Goal: Task Accomplishment & Management: Manage account settings

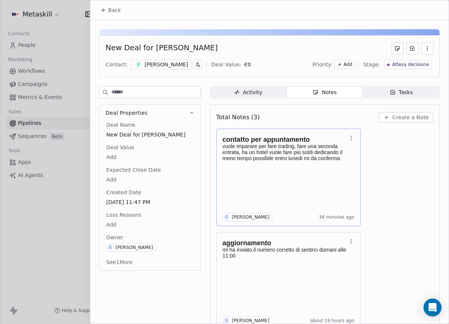
scroll to position [28, 0]
click at [125, 14] on div "Back" at bounding box center [269, 9] width 358 height 19
click at [118, 14] on button "Back" at bounding box center [110, 9] width 29 height 13
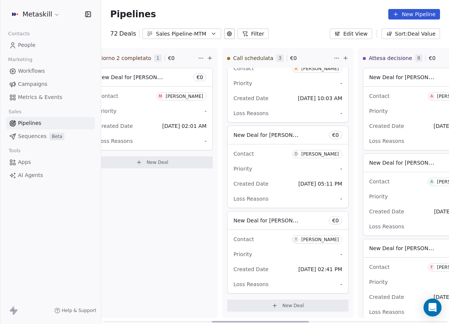
drag, startPoint x: 203, startPoint y: 321, endPoint x: 240, endPoint y: 310, distance: 38.4
click at [237, 321] on div at bounding box center [260, 321] width 97 height 1
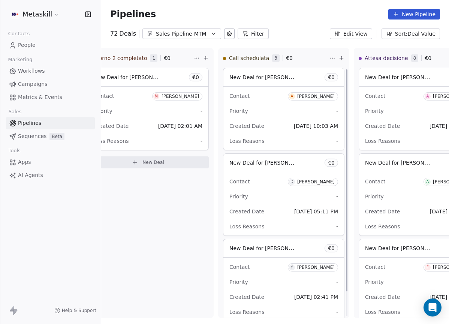
click at [175, 36] on div "Sales Pipeline-MTM" at bounding box center [182, 34] width 52 height 8
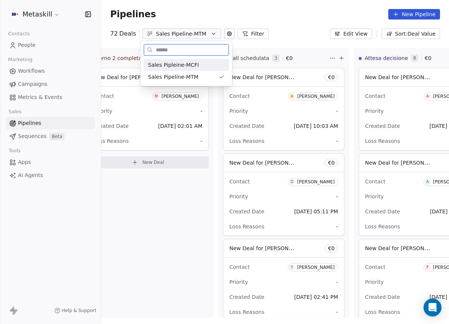
drag, startPoint x: 186, startPoint y: 61, endPoint x: 187, endPoint y: 66, distance: 4.9
click at [185, 63] on div "Sales Pipleine-MCFI" at bounding box center [185, 65] width 85 height 12
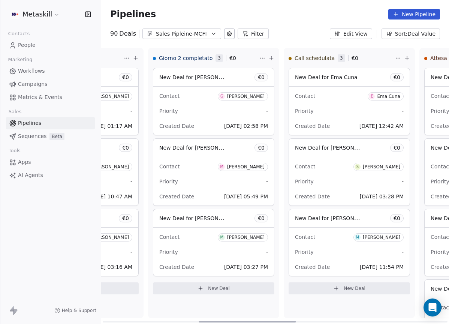
scroll to position [0, 376]
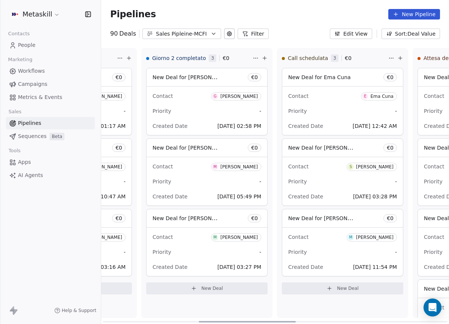
click at [276, 321] on div at bounding box center [246, 321] width 97 height 1
click at [374, 238] on div "[PERSON_NAME]" at bounding box center [374, 236] width 37 height 5
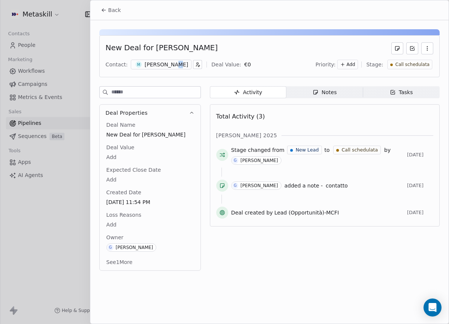
click at [171, 64] on div "[PERSON_NAME]" at bounding box center [166, 64] width 43 height 7
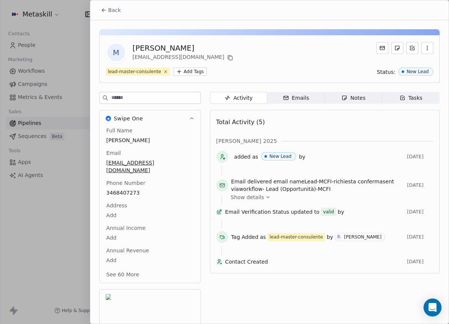
click at [126, 189] on span "3468407273" at bounding box center [149, 192] width 87 height 7
click at [169, 202] on div "Address Add" at bounding box center [150, 211] width 90 height 18
click at [227, 59] on icon at bounding box center [230, 58] width 6 height 6
click at [115, 8] on span "Back" at bounding box center [114, 9] width 13 height 7
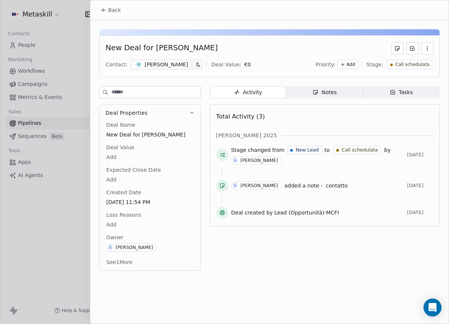
click at [281, 109] on div "Total Activity (3)" at bounding box center [324, 116] width 217 height 15
click at [165, 69] on div "Contact: M [PERSON_NAME] Deal Value: € 0 Priority: Add Stage: Call schedulata" at bounding box center [269, 64] width 327 height 11
click at [171, 64] on div "[PERSON_NAME]" at bounding box center [166, 64] width 43 height 7
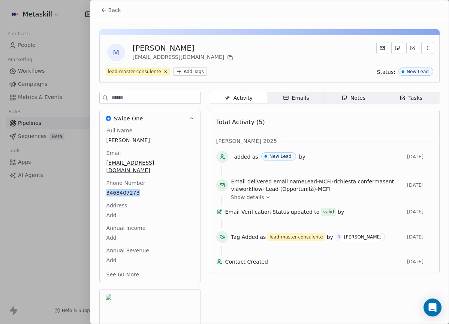
click at [372, 92] on span "Notes Notes" at bounding box center [352, 98] width 57 height 12
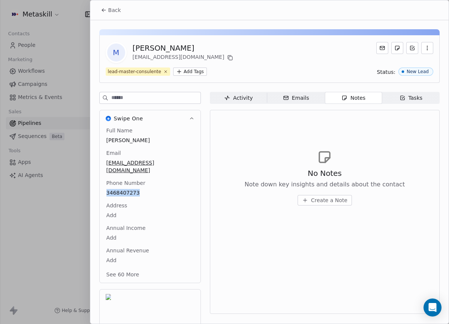
click at [117, 13] on span "Back" at bounding box center [114, 9] width 13 height 7
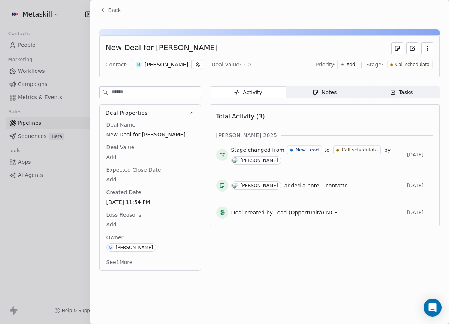
click at [329, 97] on span "Notes Notes" at bounding box center [324, 92] width 76 height 12
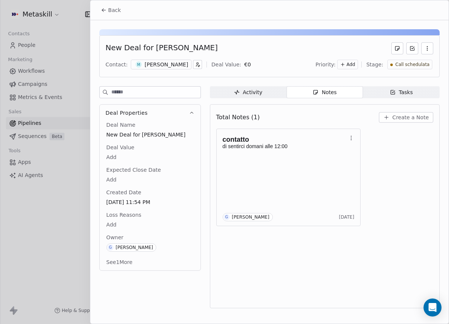
click at [401, 115] on span "Create a Note" at bounding box center [410, 116] width 36 height 7
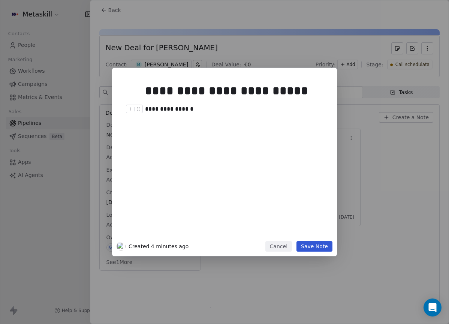
click at [165, 110] on div "**********" at bounding box center [233, 108] width 176 height 9
click at [317, 248] on button "Save Note" at bounding box center [314, 246] width 36 height 10
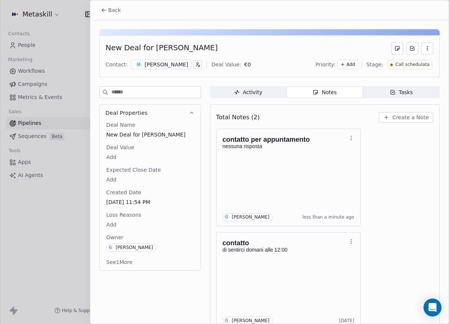
click at [104, 12] on icon at bounding box center [104, 10] width 6 height 6
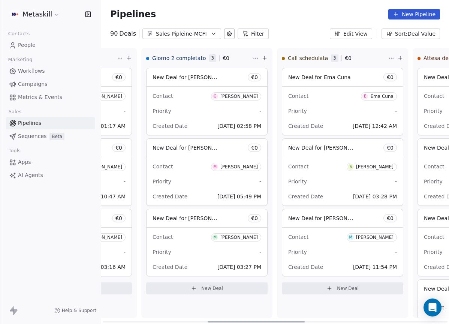
click at [378, 235] on div "[PERSON_NAME]" at bounding box center [374, 236] width 37 height 5
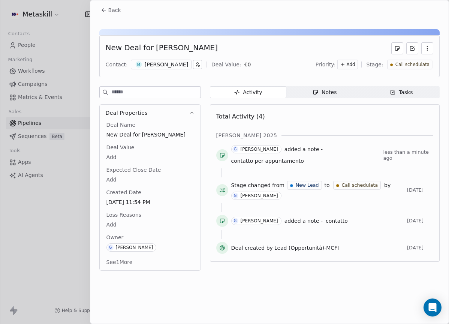
click at [410, 67] on span "Call schedulata" at bounding box center [412, 64] width 34 height 6
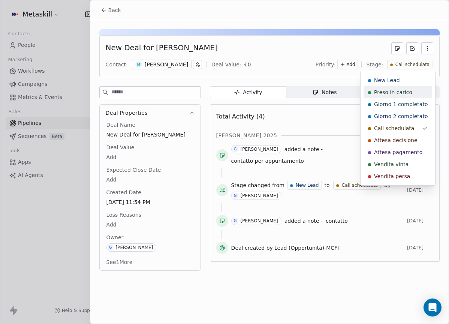
click at [410, 94] on span "Preso in carico" at bounding box center [393, 91] width 38 height 7
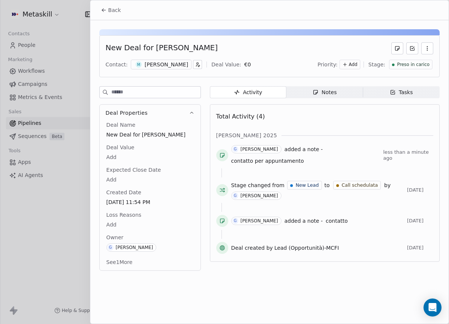
click at [116, 18] on div "Back" at bounding box center [269, 9] width 358 height 19
drag, startPoint x: 116, startPoint y: 16, endPoint x: 189, endPoint y: 28, distance: 73.6
click at [117, 16] on button "Back" at bounding box center [110, 9] width 29 height 13
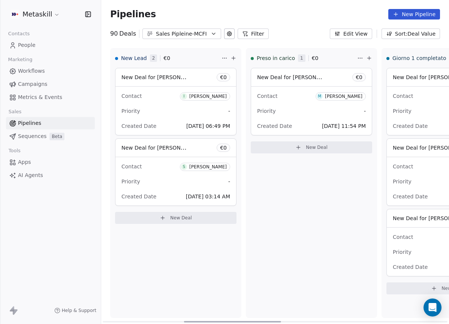
drag, startPoint x: 255, startPoint y: 321, endPoint x: 85, endPoint y: 268, distance: 177.6
click at [184, 321] on div at bounding box center [232, 321] width 97 height 1
click at [210, 28] on div "Pipelines New Pipeline" at bounding box center [275, 14] width 348 height 28
click at [210, 33] on icon "button" at bounding box center [213, 34] width 6 height 6
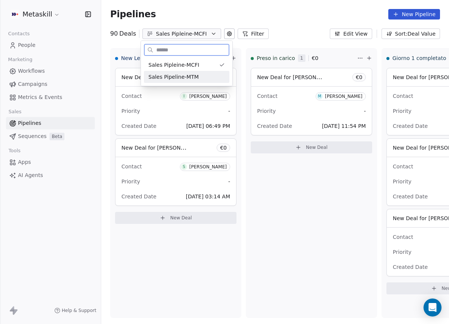
click at [200, 76] on div "Sales Pipeline-MTM" at bounding box center [186, 77] width 76 height 8
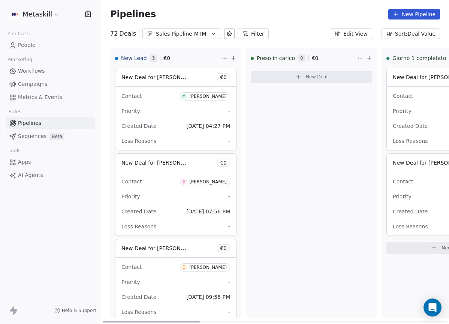
click at [201, 95] on div "[PERSON_NAME]" at bounding box center [207, 96] width 37 height 5
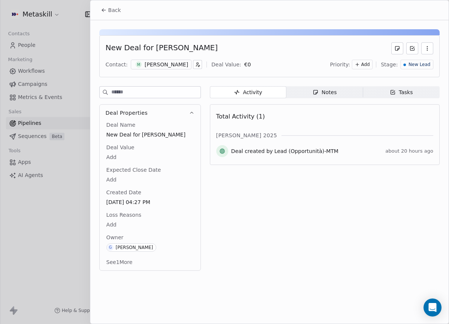
click at [176, 64] on div "[PERSON_NAME]" at bounding box center [166, 64] width 43 height 7
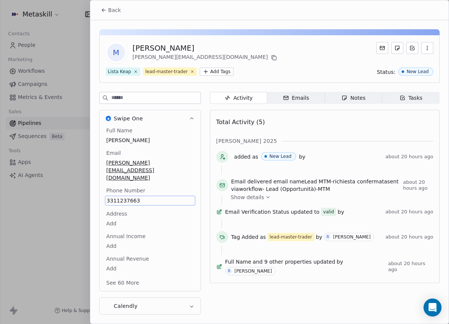
click at [172, 146] on div "Full Name [PERSON_NAME] Email [PERSON_NAME][EMAIL_ADDRESS][DOMAIN_NAME] Phone N…" at bounding box center [150, 207] width 90 height 161
click at [361, 100] on div "Notes" at bounding box center [353, 98] width 24 height 8
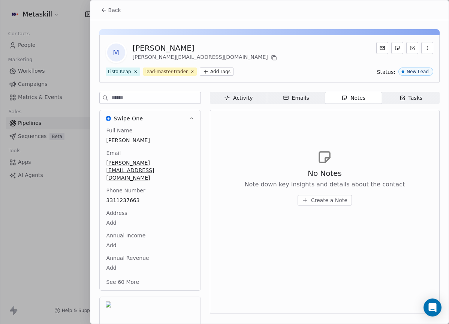
click at [256, 96] on span "Activity Activity" at bounding box center [238, 98] width 57 height 12
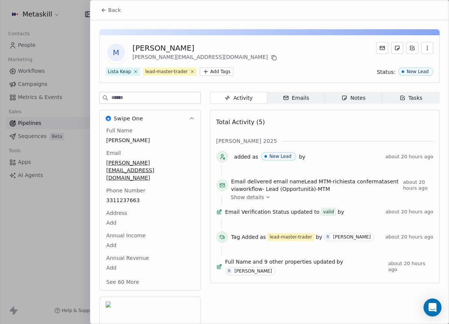
click at [113, 13] on span "Back" at bounding box center [114, 9] width 13 height 7
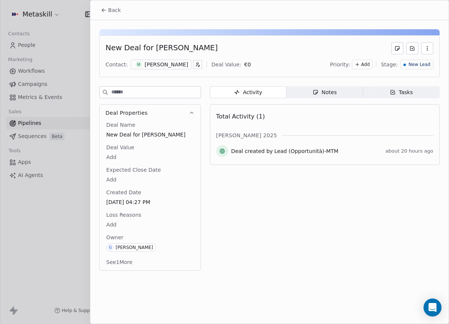
click at [331, 86] on span "Notes Notes" at bounding box center [324, 92] width 76 height 12
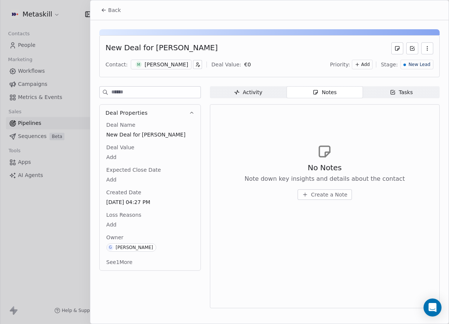
click at [336, 193] on span "Create a Note" at bounding box center [329, 194] width 36 height 7
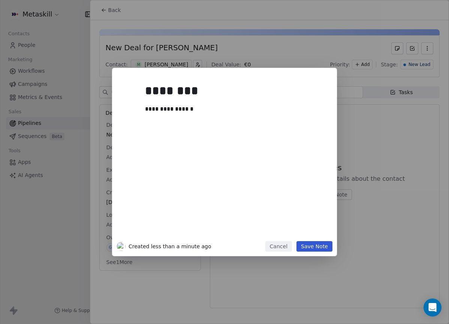
click at [314, 244] on button "Save Note" at bounding box center [314, 246] width 36 height 10
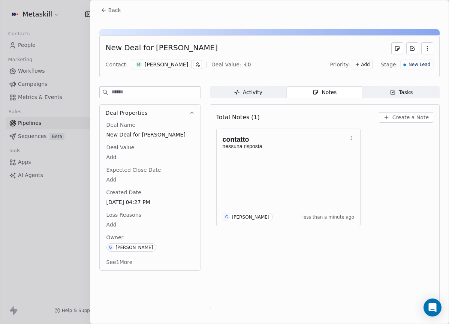
click at [418, 63] on span "New Lead" at bounding box center [419, 64] width 22 height 6
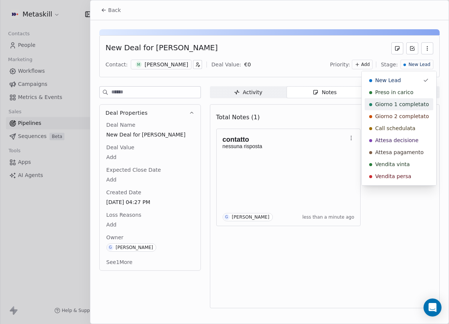
click at [410, 93] on span "Preso in carico" at bounding box center [394, 91] width 38 height 7
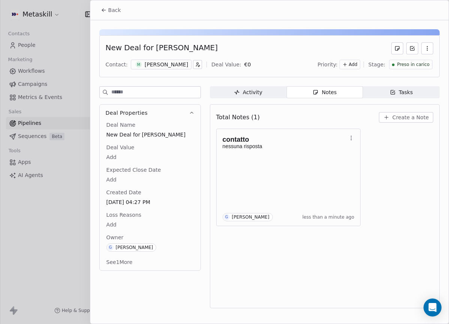
click at [103, 6] on button "Back" at bounding box center [110, 9] width 29 height 13
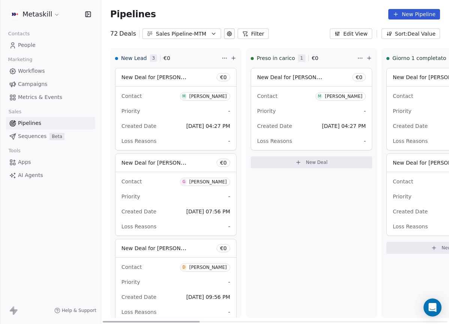
click at [208, 181] on div "[PERSON_NAME]" at bounding box center [207, 181] width 37 height 5
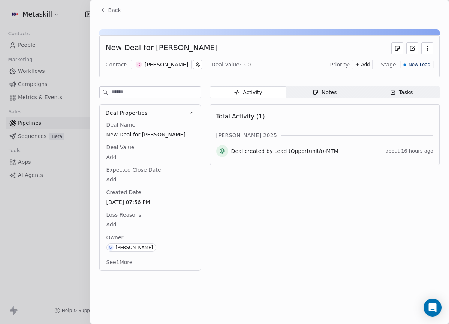
click at [177, 67] on div "[PERSON_NAME]" at bounding box center [166, 64] width 43 height 7
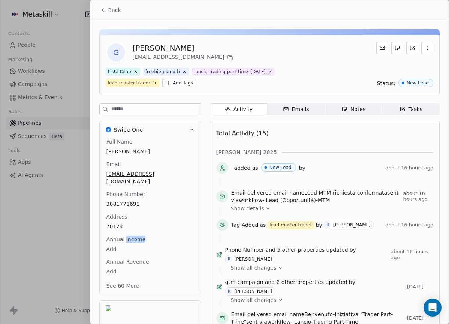
scroll to position [35, 0]
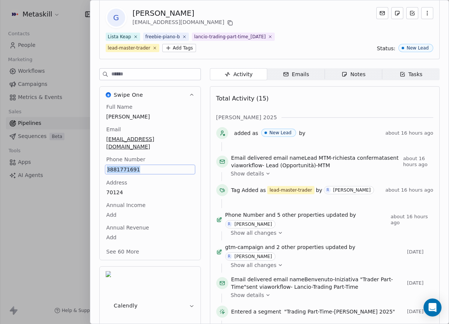
copy span "3881771691"
click at [404, 106] on div "Total Activity (15)" at bounding box center [324, 98] width 217 height 15
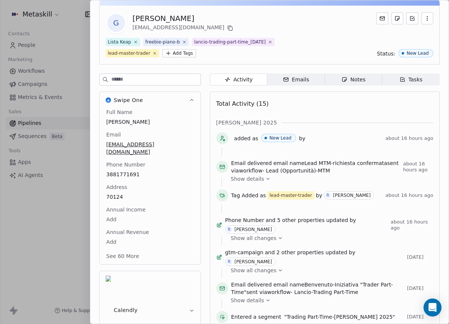
scroll to position [13, 0]
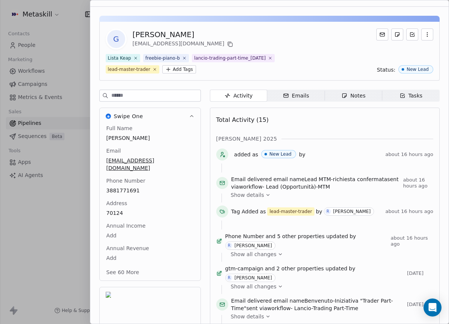
click at [354, 87] on div "G [PERSON_NAME] [EMAIL_ADDRESS][DOMAIN_NAME] Lista Keap freebie-piano-b lancio-…" at bounding box center [269, 281] width 358 height 548
click at [360, 97] on div "Notes" at bounding box center [353, 96] width 24 height 8
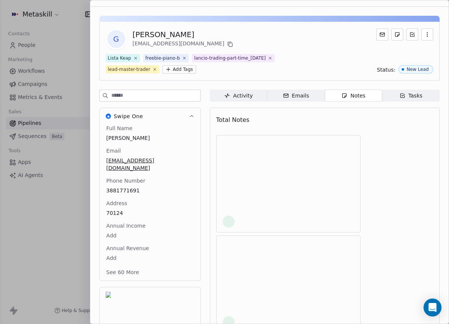
scroll to position [6, 0]
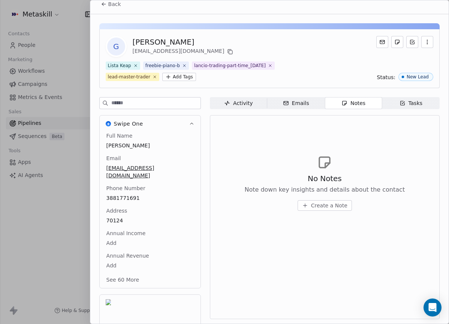
click at [157, 32] on div "G [PERSON_NAME] [EMAIL_ADDRESS][DOMAIN_NAME] Lista Keap freebie-piano-b lancio-…" at bounding box center [269, 58] width 340 height 59
click at [160, 40] on div "[PERSON_NAME]" at bounding box center [184, 42] width 102 height 10
click at [161, 39] on div "[PERSON_NAME]" at bounding box center [184, 42] width 102 height 10
click at [162, 38] on div "[PERSON_NAME]" at bounding box center [184, 42] width 102 height 10
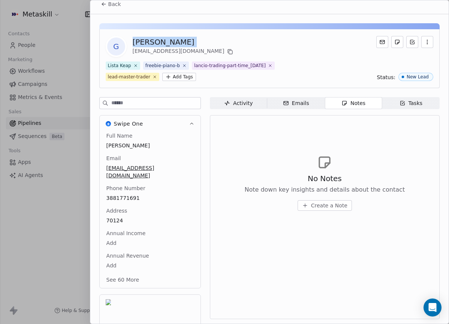
click at [162, 38] on div "[PERSON_NAME]" at bounding box center [184, 42] width 102 height 10
click at [291, 43] on div "G [PERSON_NAME] [EMAIL_ADDRESS][DOMAIN_NAME]" at bounding box center [269, 46] width 327 height 21
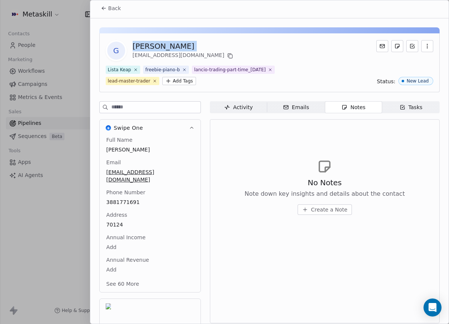
scroll to position [0, 0]
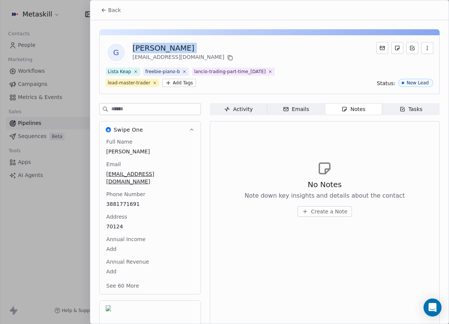
click at [112, 8] on span "Back" at bounding box center [114, 9] width 13 height 7
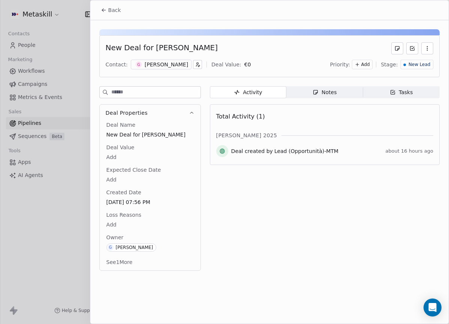
click at [331, 96] on span "Notes Notes" at bounding box center [324, 92] width 76 height 12
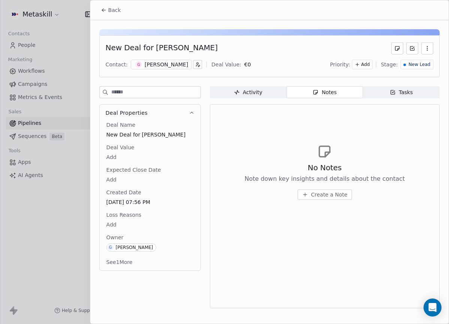
click at [388, 78] on div "New Deal for [PERSON_NAME] Contact: G [PERSON_NAME] Deal Value: € 0 Priority: A…" at bounding box center [269, 166] width 358 height 292
click at [328, 196] on span "Create a Note" at bounding box center [329, 194] width 36 height 7
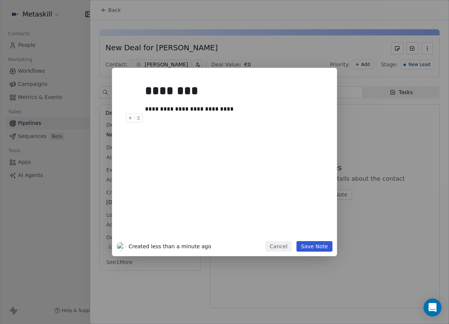
click at [327, 249] on button "Save Note" at bounding box center [314, 246] width 36 height 10
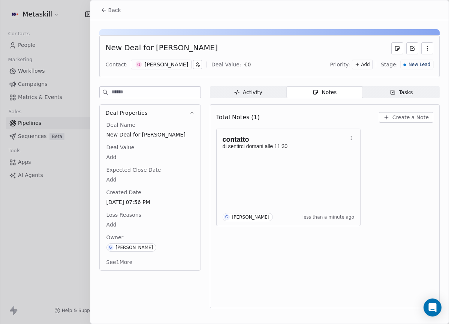
click at [420, 66] on span "New Lead" at bounding box center [419, 64] width 22 height 6
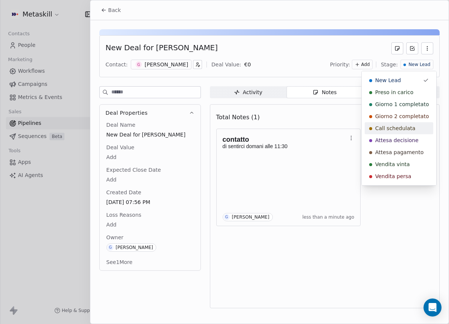
click at [410, 125] on span "Call schedulata" at bounding box center [395, 127] width 40 height 7
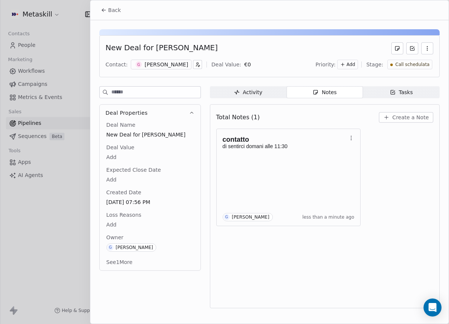
click at [107, 9] on button "Back" at bounding box center [110, 9] width 29 height 13
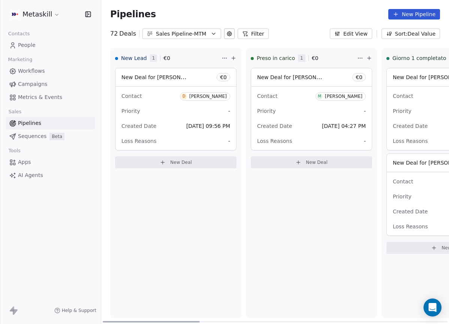
click at [218, 100] on span "D [PERSON_NAME]" at bounding box center [205, 96] width 50 height 8
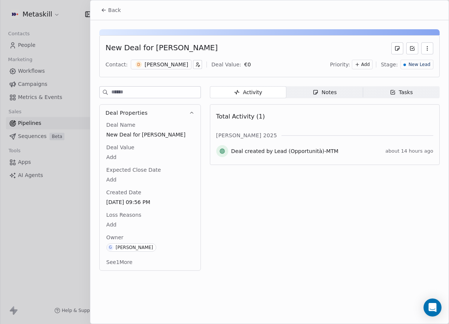
click at [315, 101] on div "Activity Activity Notes Notes Tasks Tasks Total Activity (1) [PERSON_NAME] 2025…" at bounding box center [325, 180] width 230 height 189
click at [315, 88] on div "Notes" at bounding box center [324, 92] width 24 height 8
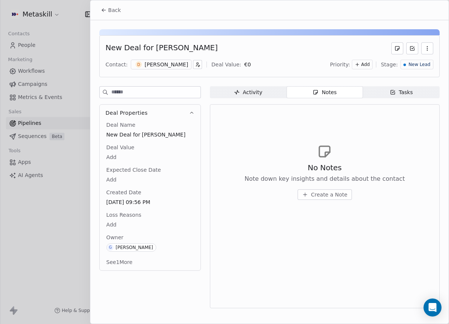
click at [164, 65] on div "[PERSON_NAME]" at bounding box center [166, 64] width 43 height 7
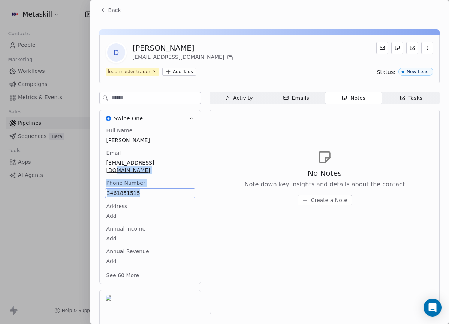
click at [178, 167] on div "Full Name [PERSON_NAME] Email [EMAIL_ADDRESS][DOMAIN_NAME] Phone Number [PHONE_…" at bounding box center [150, 204] width 90 height 154
click at [180, 179] on div "Phone Number [PHONE_NUMBER]" at bounding box center [150, 188] width 90 height 19
click at [182, 167] on div "Full Name [PERSON_NAME] Email [EMAIL_ADDRESS][DOMAIN_NAME] Phone Number [PHONE_…" at bounding box center [150, 204] width 90 height 154
click at [225, 54] on button at bounding box center [229, 57] width 9 height 9
click at [227, 58] on icon at bounding box center [230, 58] width 6 height 6
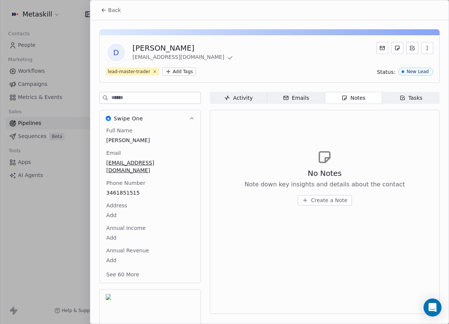
click at [122, 13] on button "Back" at bounding box center [110, 9] width 29 height 13
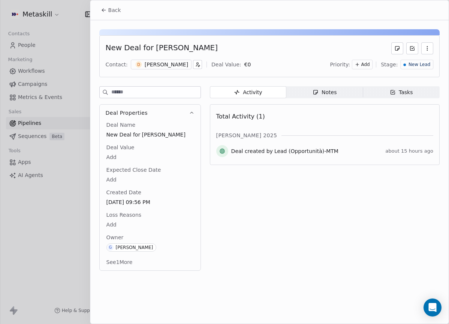
click at [330, 96] on span "Notes Notes" at bounding box center [324, 92] width 76 height 12
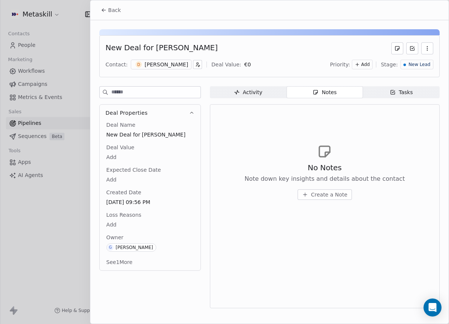
click at [309, 193] on button "Create a Note" at bounding box center [324, 194] width 54 height 10
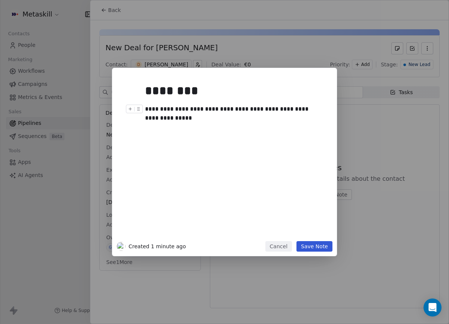
click at [188, 107] on div "**********" at bounding box center [233, 113] width 176 height 18
click at [263, 115] on div "**********" at bounding box center [233, 113] width 176 height 18
click at [185, 111] on div "**********" at bounding box center [233, 113] width 176 height 18
click at [178, 122] on div at bounding box center [235, 126] width 181 height 9
click at [179, 121] on div "**********" at bounding box center [233, 113] width 176 height 18
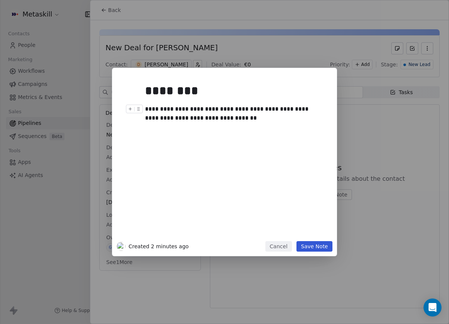
click at [188, 118] on div "**********" at bounding box center [233, 113] width 176 height 18
drag, startPoint x: 191, startPoint y: 119, endPoint x: 191, endPoint y: 126, distance: 6.8
click at [191, 119] on div "**********" at bounding box center [233, 113] width 176 height 18
click at [232, 122] on div at bounding box center [235, 126] width 181 height 9
click at [234, 118] on div "**********" at bounding box center [233, 113] width 176 height 18
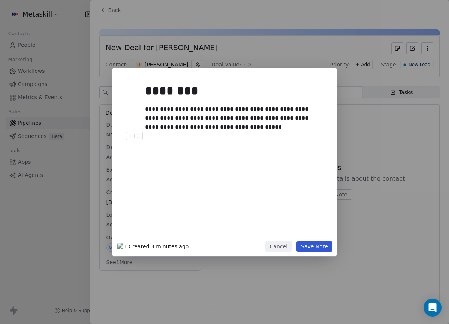
click at [318, 244] on button "Save Note" at bounding box center [314, 246] width 36 height 10
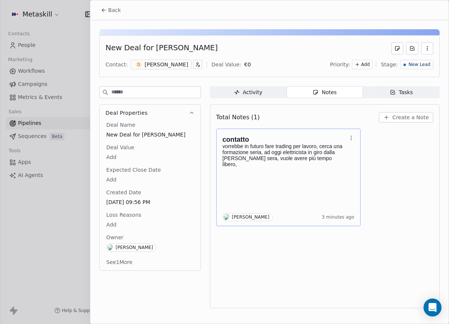
drag, startPoint x: 298, startPoint y: 195, endPoint x: 301, endPoint y: 188, distance: 6.9
click at [298, 194] on div "contatto vorrebbe in futuro fare trading per lavoro, cerca una formazione seria…" at bounding box center [288, 177] width 132 height 88
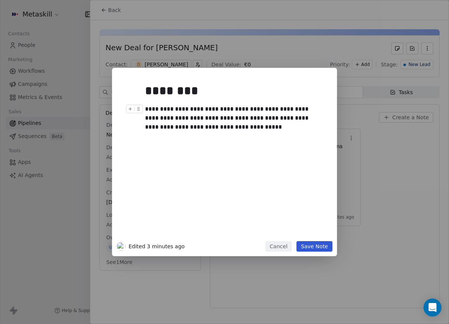
click at [264, 127] on div "**********" at bounding box center [233, 117] width 176 height 27
click at [325, 247] on button "Save Note" at bounding box center [314, 246] width 36 height 10
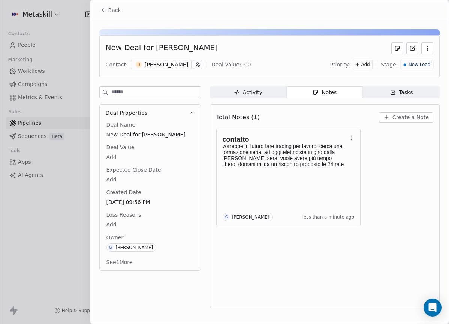
click at [400, 62] on div "Priority: Add Stage: New Lead" at bounding box center [381, 64] width 103 height 11
click at [412, 67] on span "New Lead" at bounding box center [419, 64] width 22 height 6
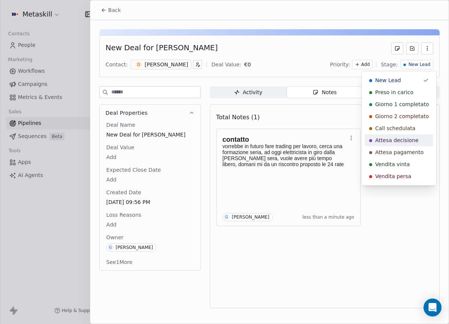
click at [403, 136] on div "Attesa decisione" at bounding box center [398, 140] width 69 height 12
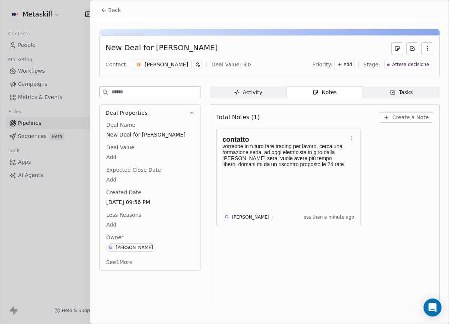
click at [118, 15] on button "Back" at bounding box center [110, 9] width 29 height 13
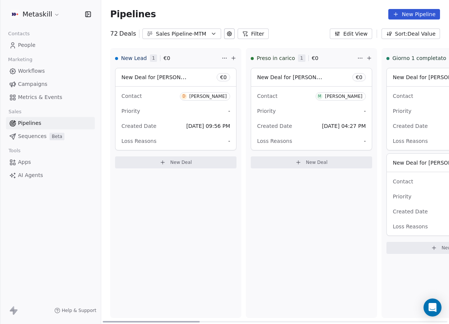
click at [210, 34] on icon "button" at bounding box center [213, 34] width 6 height 6
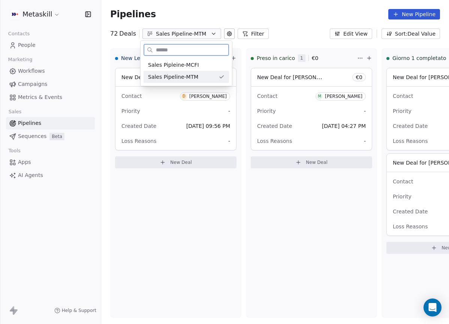
click at [210, 69] on div "Sales Pipleine-MCFI" at bounding box center [185, 65] width 85 height 12
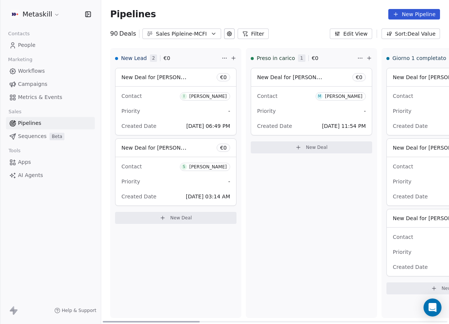
click at [195, 94] on div "[PERSON_NAME]" at bounding box center [207, 96] width 37 height 5
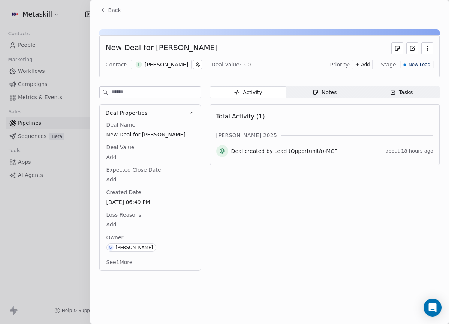
click at [169, 57] on div "New Deal for [PERSON_NAME] Contact: I [PERSON_NAME] Deal Value: € 0 Priority: A…" at bounding box center [269, 56] width 340 height 42
click at [167, 64] on div "[PERSON_NAME]" at bounding box center [166, 64] width 43 height 7
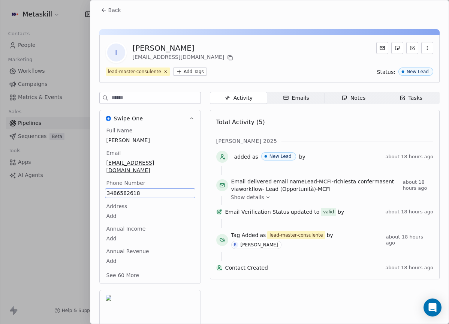
click at [191, 142] on div "Full Name [PERSON_NAME] Email [EMAIL_ADDRESS][DOMAIN_NAME] Phone Number [PHONE_…" at bounding box center [150, 205] width 101 height 157
click at [275, 41] on div "I [PERSON_NAME] [EMAIL_ADDRESS][DOMAIN_NAME] lead-master-consulente Add Tags St…" at bounding box center [269, 59] width 340 height 48
click at [112, 11] on span "Back" at bounding box center [114, 9] width 13 height 7
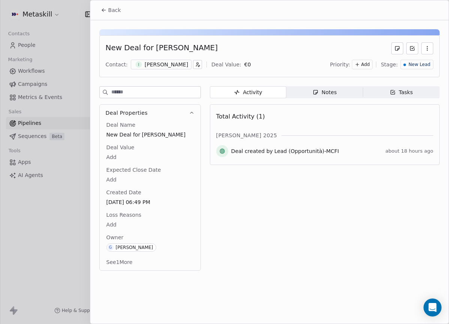
click at [331, 97] on span "Notes Notes" at bounding box center [324, 92] width 76 height 12
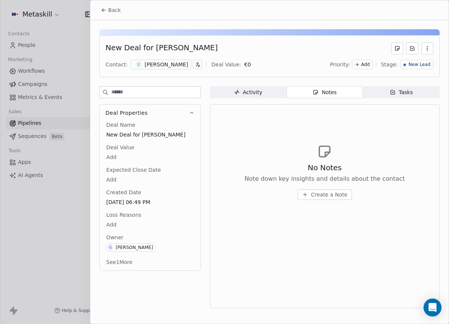
click at [316, 191] on span "Create a Note" at bounding box center [329, 194] width 36 height 7
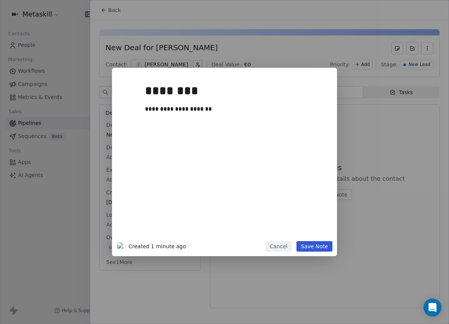
click at [314, 244] on button "Save Note" at bounding box center [314, 246] width 36 height 10
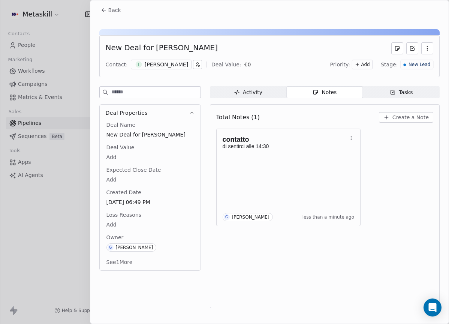
click at [116, 16] on button "Back" at bounding box center [110, 9] width 29 height 13
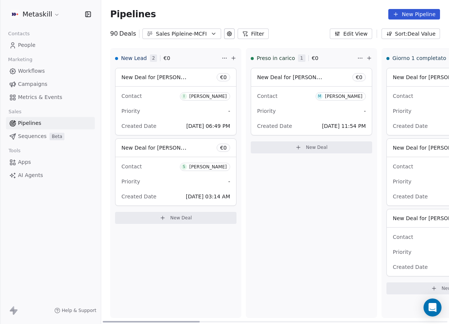
click at [210, 100] on div "Contact I [PERSON_NAME]" at bounding box center [175, 96] width 109 height 12
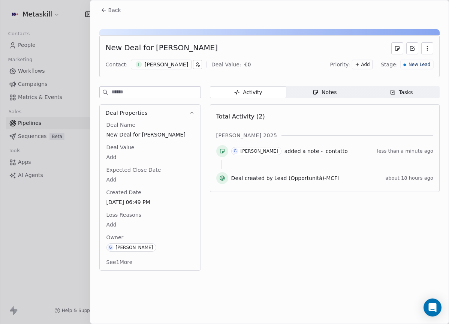
click at [429, 66] on span "New Lead" at bounding box center [419, 64] width 22 height 6
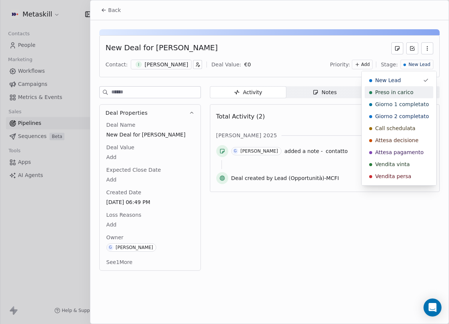
click at [410, 94] on span "Preso in carico" at bounding box center [394, 91] width 38 height 7
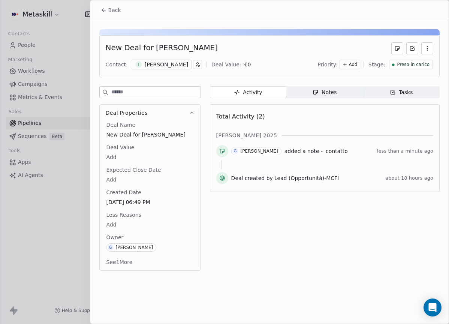
click at [122, 7] on button "Back" at bounding box center [110, 9] width 29 height 13
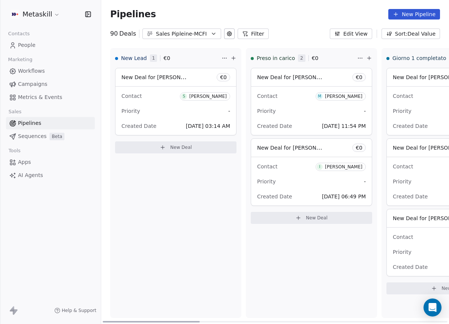
click at [210, 96] on div "[PERSON_NAME]" at bounding box center [207, 96] width 37 height 5
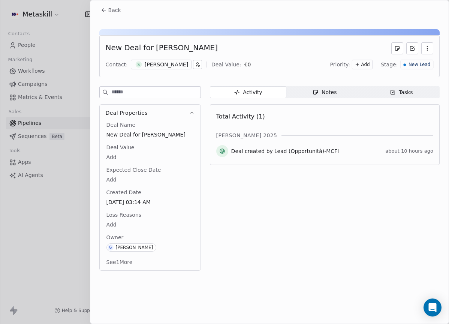
click at [326, 102] on div "Activity Activity Notes Notes Tasks Tasks Total Activity (1) [PERSON_NAME] 2025…" at bounding box center [325, 180] width 230 height 189
click at [332, 96] on span "Notes Notes" at bounding box center [324, 92] width 76 height 12
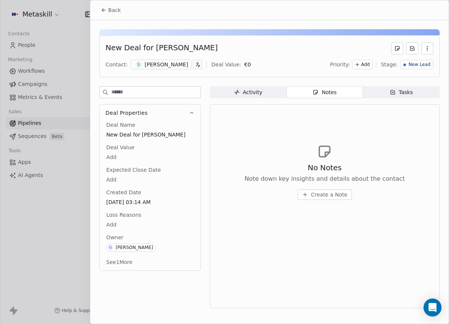
click at [173, 66] on div "[PERSON_NAME]" at bounding box center [166, 64] width 43 height 7
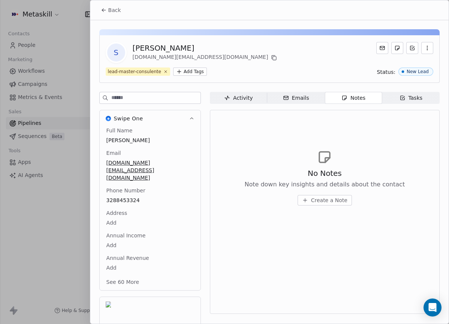
click at [135, 196] on span "3288453324" at bounding box center [149, 199] width 87 height 7
click at [243, 34] on div at bounding box center [269, 32] width 340 height 6
click at [120, 12] on span "Back" at bounding box center [114, 9] width 13 height 7
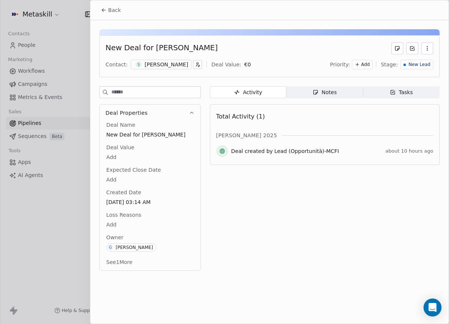
click at [116, 16] on button "Back" at bounding box center [110, 9] width 29 height 13
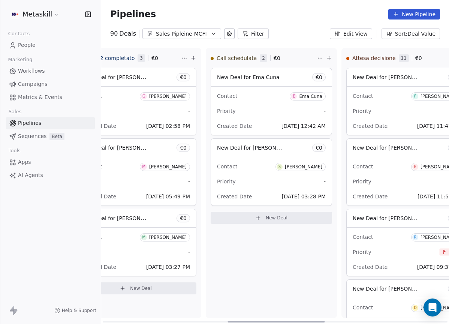
scroll to position [0, 447]
drag, startPoint x: 165, startPoint y: 321, endPoint x: 289, endPoint y: 328, distance: 124.5
click at [289, 322] on div at bounding box center [275, 321] width 97 height 1
click at [206, 38] on button "Sales Pipleine-MCFI" at bounding box center [181, 33] width 79 height 10
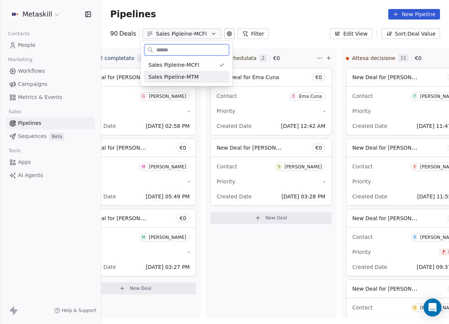
click at [213, 76] on div "Sales Pipeline-MTM" at bounding box center [186, 77] width 76 height 8
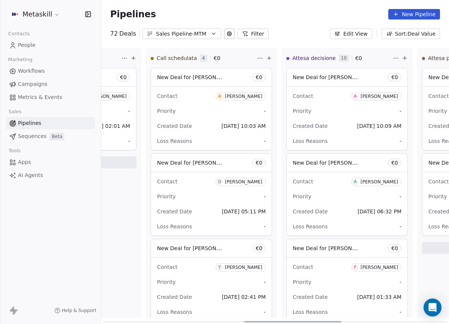
scroll to position [0, 509]
drag, startPoint x: 165, startPoint y: 322, endPoint x: 305, endPoint y: 277, distance: 147.0
click at [307, 322] on div at bounding box center [292, 321] width 97 height 1
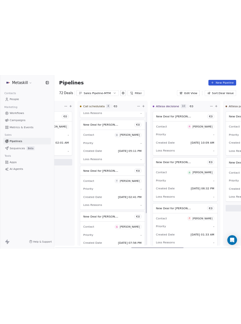
scroll to position [98, 0]
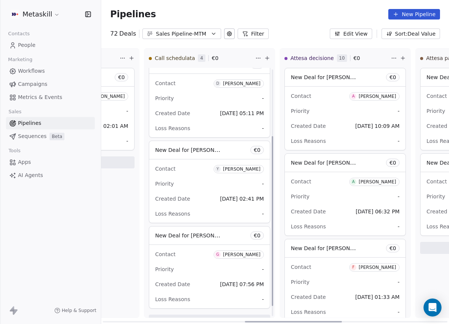
click at [239, 169] on div "[PERSON_NAME]" at bounding box center [241, 168] width 37 height 5
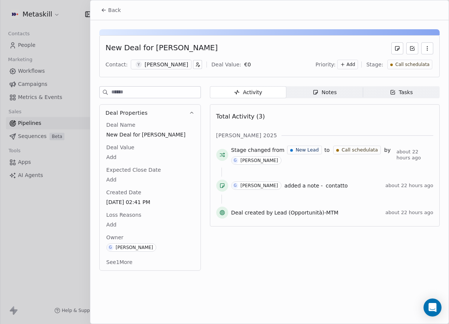
click at [172, 67] on div "[PERSON_NAME]" at bounding box center [166, 64] width 43 height 7
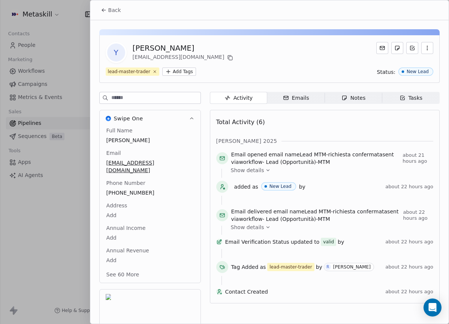
click at [134, 189] on span "[PHONE_NUMBER]" at bounding box center [149, 192] width 87 height 7
click at [134, 189] on span "[PHONE_NUMBER]" at bounding box center [150, 192] width 87 height 7
click at [361, 107] on html "Metaskill Contacts People Marketing Workflows Campaigns Metrics & Events Sales …" at bounding box center [224, 162] width 449 height 324
click at [361, 101] on div "Notes" at bounding box center [353, 98] width 24 height 8
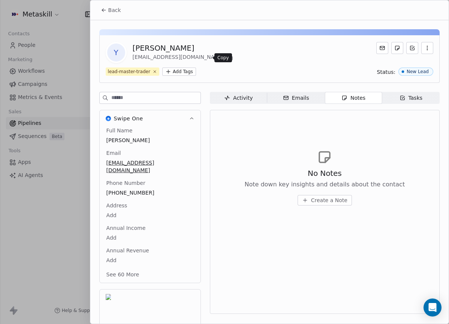
click at [225, 57] on button at bounding box center [229, 57] width 9 height 9
click at [119, 15] on button "Back" at bounding box center [110, 9] width 29 height 13
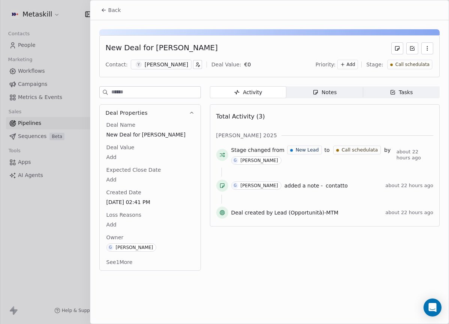
click at [335, 90] on div "Notes" at bounding box center [324, 92] width 24 height 8
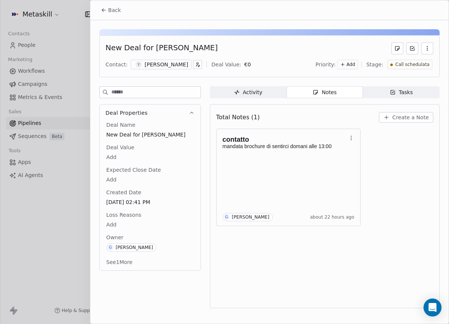
click at [161, 60] on div "Y [PERSON_NAME]" at bounding box center [161, 65] width 61 height 10
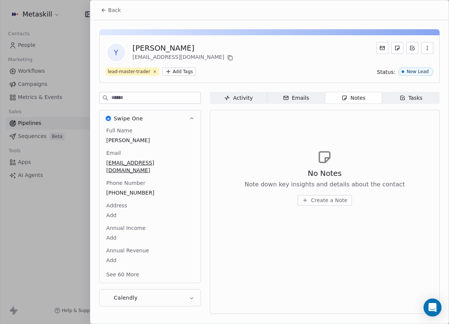
click at [122, 11] on button "Back" at bounding box center [110, 9] width 29 height 13
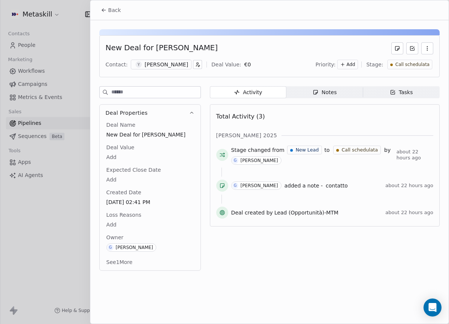
click at [147, 59] on div "Contact: Y Yunus Basatil Deal Value: € 0 Priority: Add Stage: Call schedulata" at bounding box center [269, 64] width 327 height 11
click at [147, 60] on div "Y [PERSON_NAME]" at bounding box center [161, 65] width 61 height 10
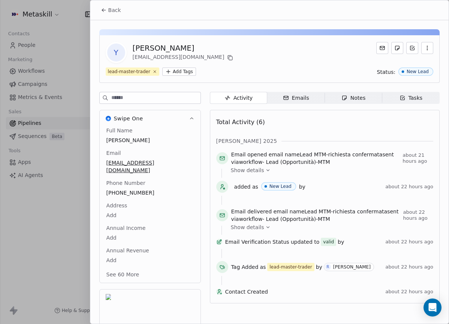
click at [121, 13] on button "Back" at bounding box center [110, 9] width 29 height 13
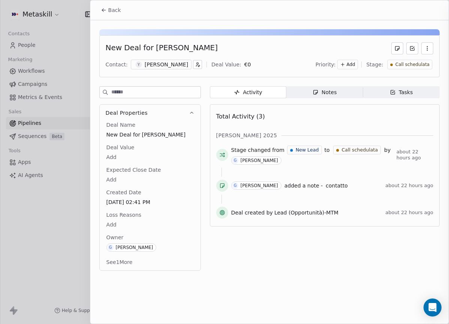
click at [337, 92] on span "Notes Notes" at bounding box center [324, 92] width 76 height 12
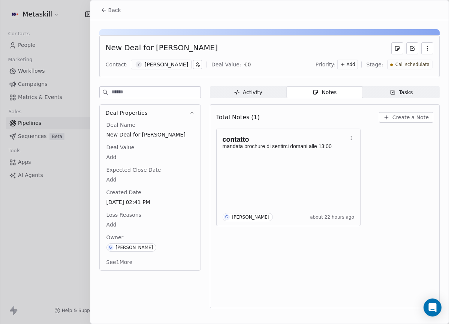
click at [401, 123] on div "Total Notes (1) Create a Note" at bounding box center [324, 117] width 217 height 16
click at [403, 123] on div "Total Notes (1) Create a Note" at bounding box center [324, 117] width 217 height 16
click at [404, 121] on button "Create a Note" at bounding box center [406, 117] width 54 height 10
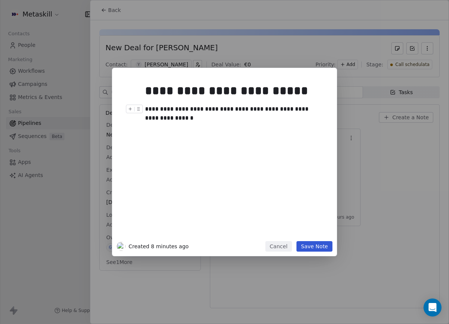
click at [226, 106] on div "**********" at bounding box center [233, 113] width 176 height 18
click at [179, 118] on div "**********" at bounding box center [233, 113] width 176 height 18
click at [199, 116] on div "**********" at bounding box center [233, 113] width 176 height 18
click at [202, 115] on div "**********" at bounding box center [233, 113] width 176 height 18
click at [304, 127] on div at bounding box center [235, 126] width 181 height 9
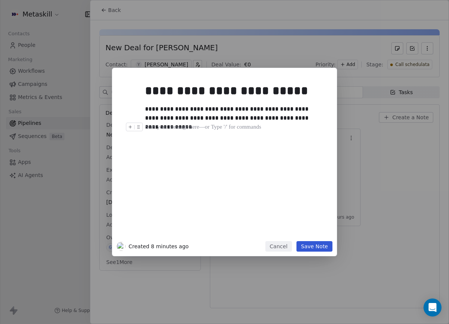
click at [303, 122] on div "**********" at bounding box center [233, 113] width 176 height 18
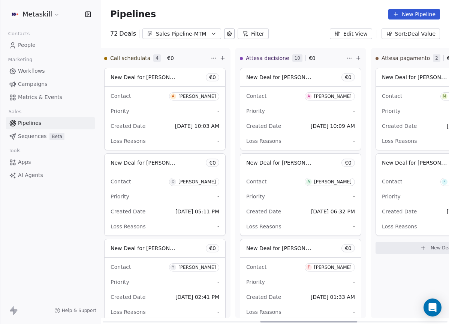
scroll to position [0, 549]
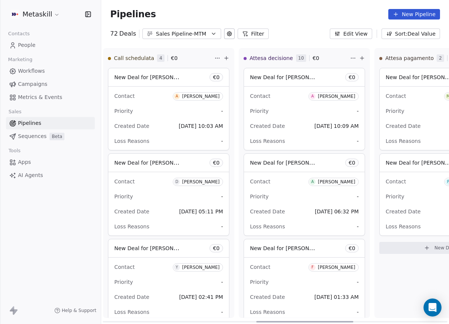
drag, startPoint x: 168, startPoint y: 320, endPoint x: 321, endPoint y: 336, distance: 154.3
click at [321, 322] on div at bounding box center [304, 321] width 97 height 1
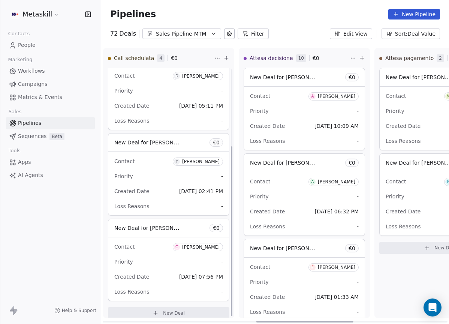
scroll to position [113, 0]
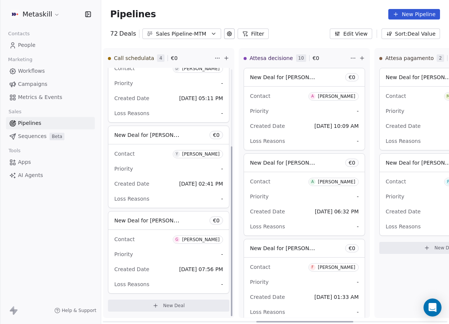
click at [206, 147] on div "Contact Y Yunus Basatil" at bounding box center [168, 153] width 109 height 12
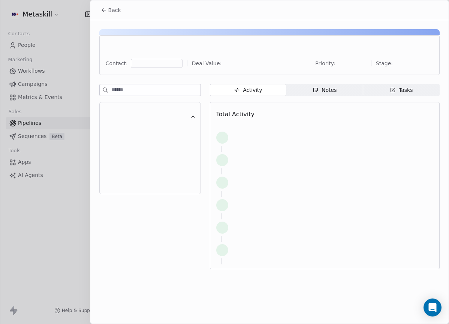
click at [207, 150] on div at bounding box center [224, 162] width 449 height 324
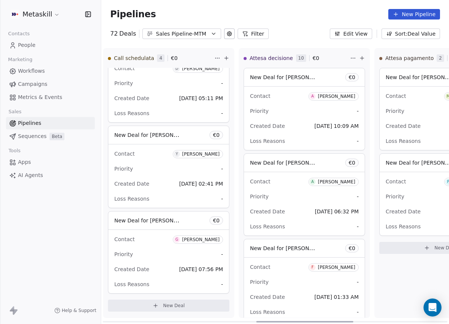
click at [213, 155] on div "[PERSON_NAME]" at bounding box center [200, 153] width 37 height 5
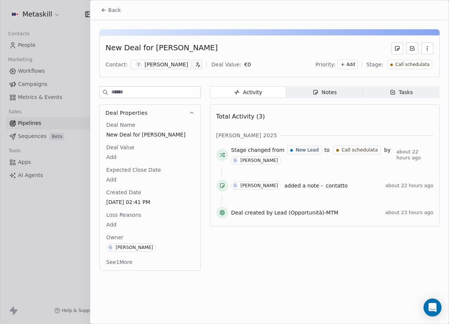
click at [300, 99] on div "Activity Activity Notes Notes Tasks Tasks Total Activity (3) ott 2025 Stage cha…" at bounding box center [325, 180] width 230 height 189
click at [305, 96] on span "Notes Notes" at bounding box center [324, 92] width 76 height 12
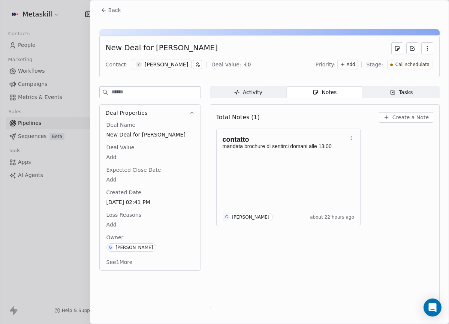
click at [384, 118] on button "Create a Note" at bounding box center [406, 117] width 54 height 10
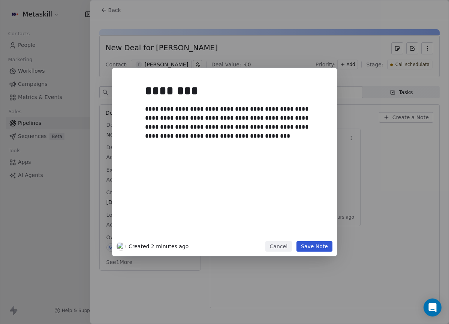
click at [309, 237] on div "**********" at bounding box center [235, 159] width 181 height 160
click at [309, 255] on div "**********" at bounding box center [224, 162] width 225 height 188
click at [312, 249] on button "Save Note" at bounding box center [314, 246] width 36 height 10
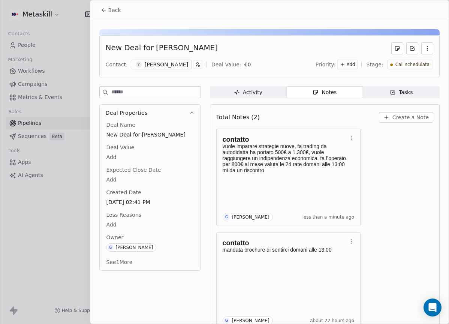
click at [412, 61] on span "Call schedulata" at bounding box center [412, 64] width 34 height 6
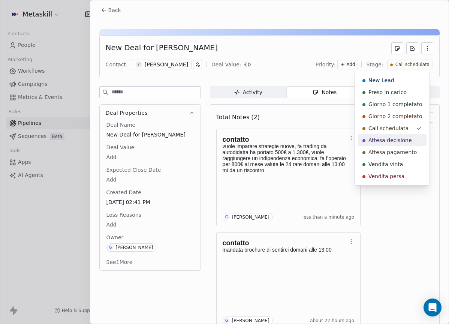
drag, startPoint x: 402, startPoint y: 139, endPoint x: 366, endPoint y: 127, distance: 38.0
click at [403, 139] on span "Attesa decisione" at bounding box center [389, 139] width 43 height 7
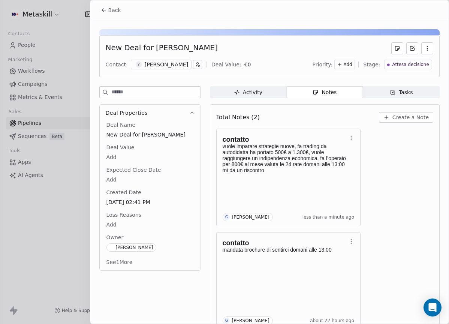
scroll to position [28, 0]
drag, startPoint x: 151, startPoint y: 47, endPoint x: 252, endPoint y: 56, distance: 101.6
click at [252, 56] on div "New Deal for Yunus Basatil Contact: Y Yunus Basatil Deal Value: € 0 Priority: A…" at bounding box center [269, 56] width 340 height 42
copy div "[PERSON_NAME]"
click at [117, 12] on span "Back" at bounding box center [114, 9] width 13 height 7
